Goal: Navigation & Orientation: Find specific page/section

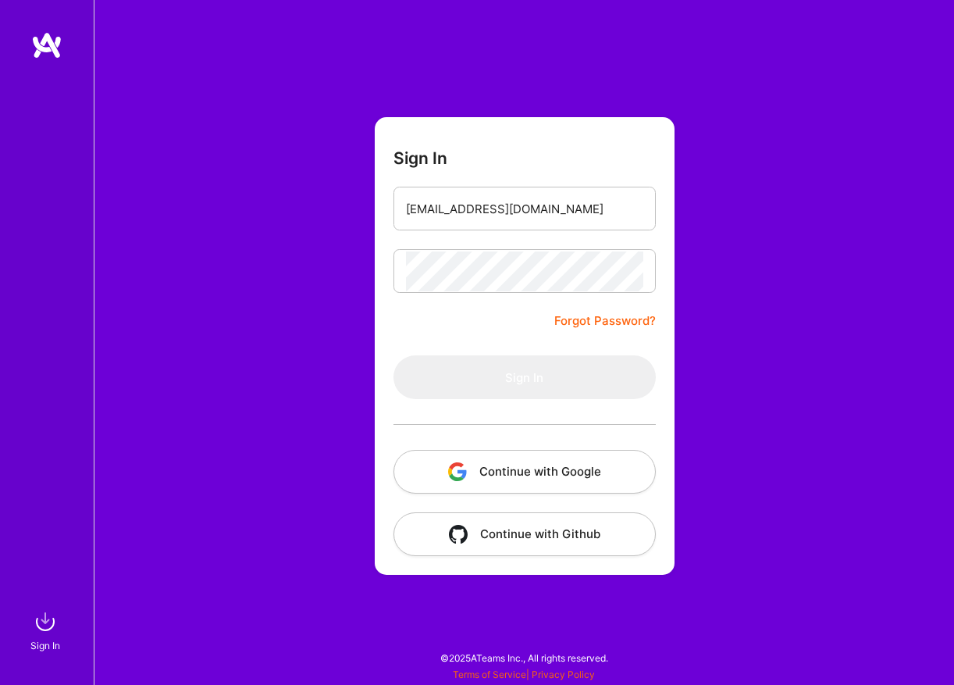
click at [821, 152] on div "Sign In [EMAIL_ADDRESS][DOMAIN_NAME] Forgot Password? Sign In Continue with Goo…" at bounding box center [524, 342] width 860 height 685
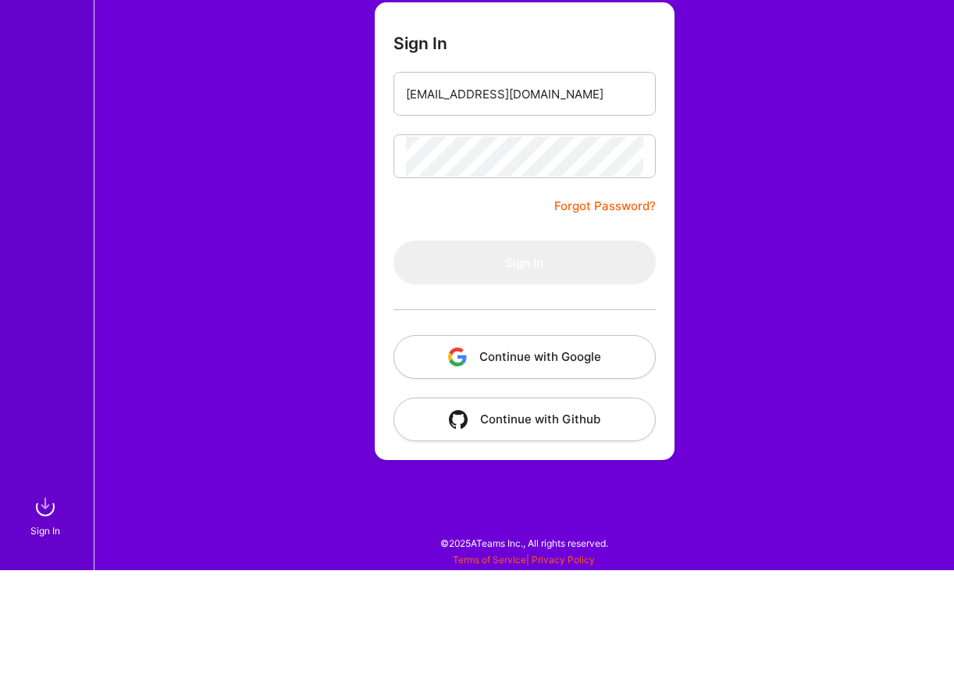
click at [838, 129] on div "Sign In [EMAIL_ADDRESS][DOMAIN_NAME] Forgot Password? Sign In Continue with Goo…" at bounding box center [524, 342] width 860 height 685
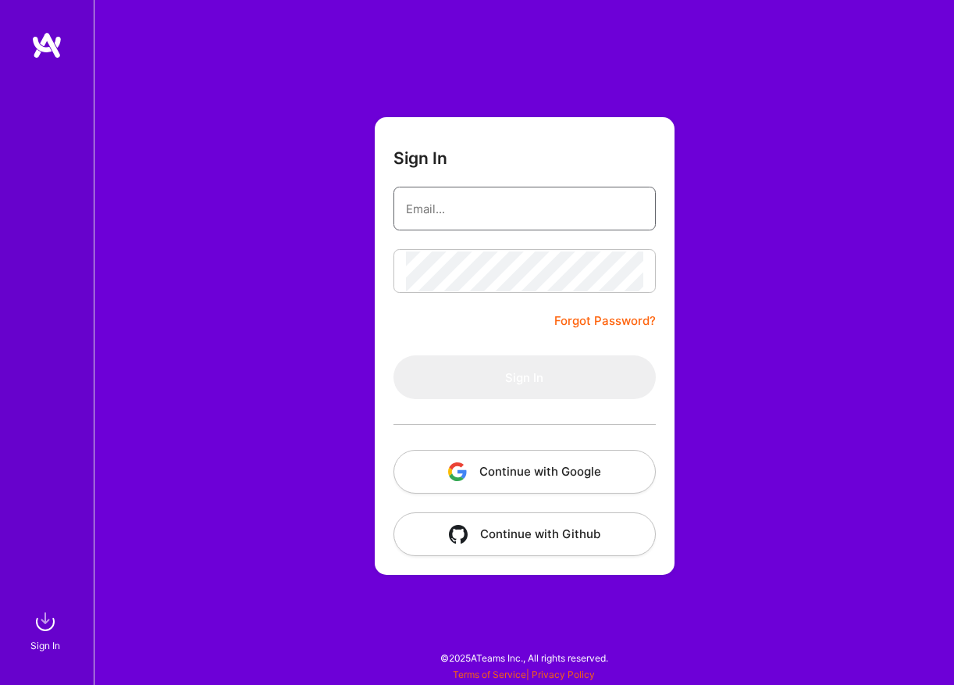
scroll to position [50, 0]
type input "[EMAIL_ADDRESS][DOMAIN_NAME]"
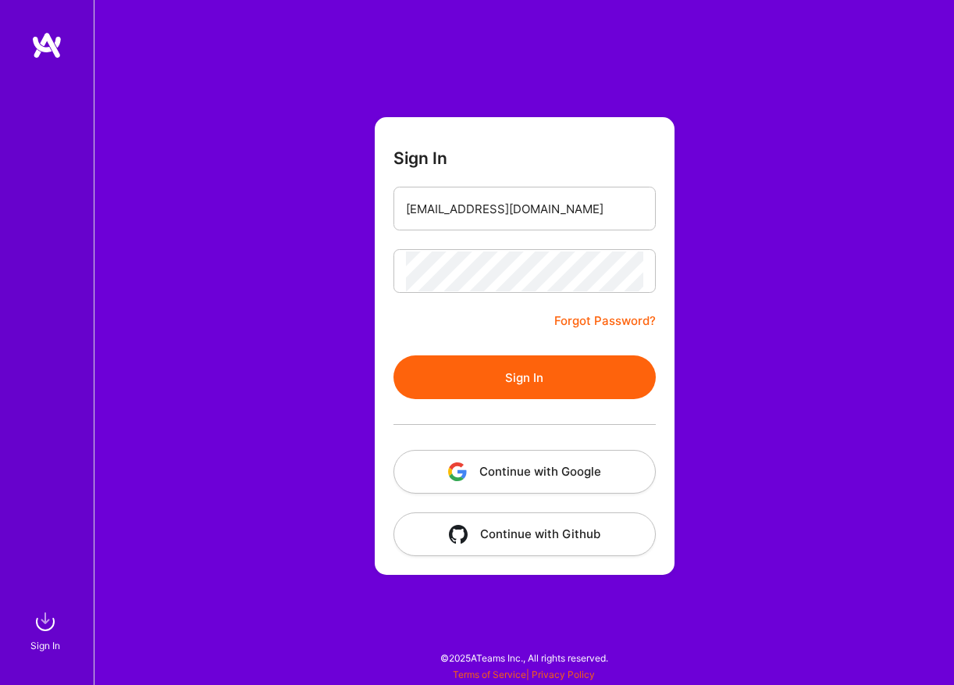
click at [543, 355] on button "Sign In" at bounding box center [524, 377] width 262 height 44
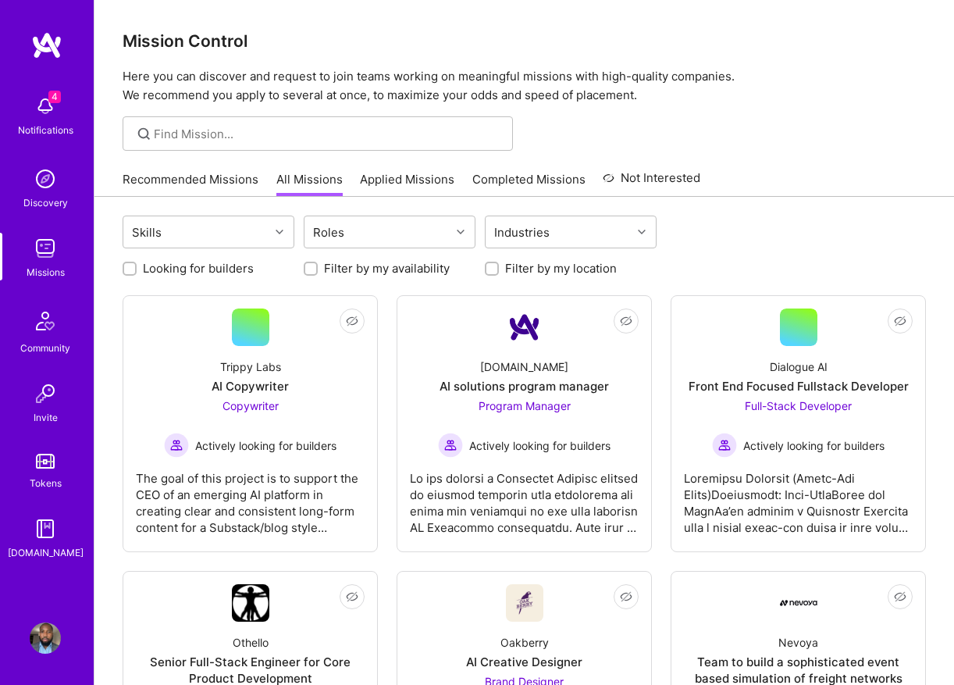
click at [211, 173] on link "Recommended Missions" at bounding box center [191, 184] width 136 height 26
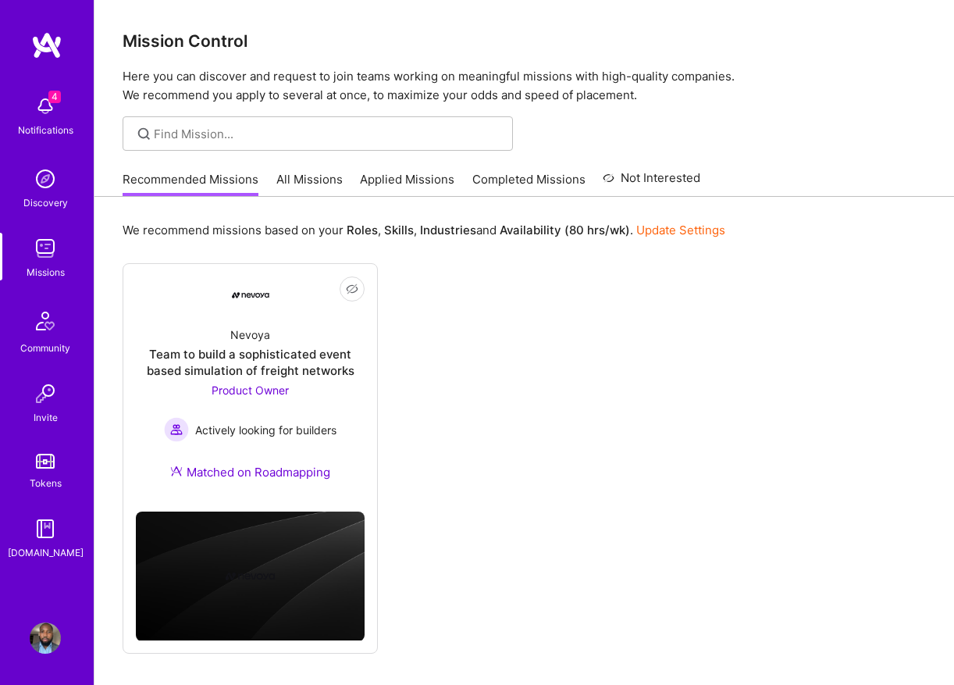
click at [44, 484] on div "Tokens" at bounding box center [46, 483] width 32 height 16
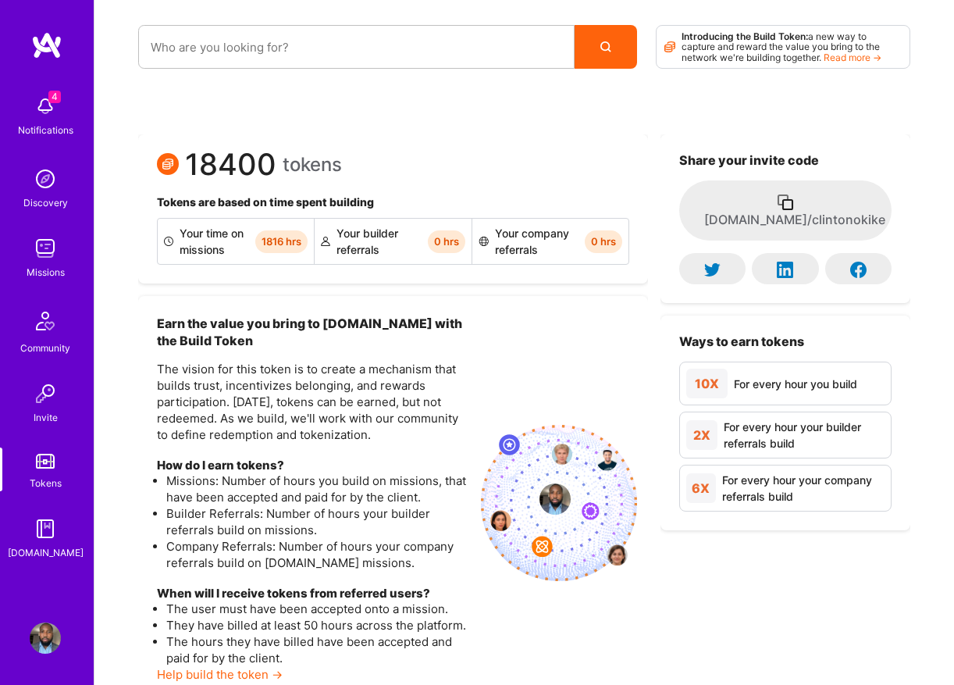
click at [52, 514] on img at bounding box center [45, 528] width 31 height 31
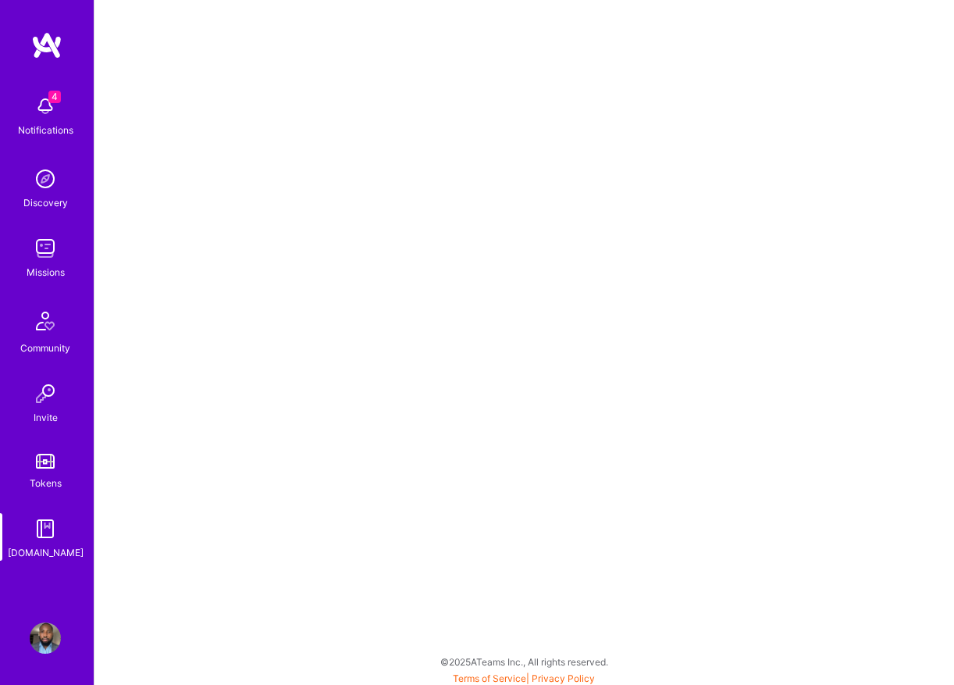
click at [54, 164] on img at bounding box center [45, 178] width 31 height 31
